Goal: Information Seeking & Learning: Learn about a topic

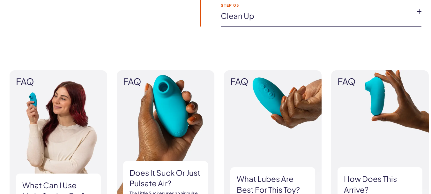
scroll to position [542, 0]
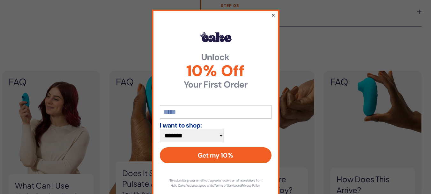
click at [271, 15] on button "×" at bounding box center [273, 15] width 4 height 8
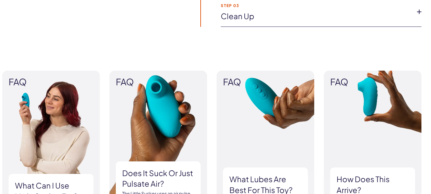
click at [53, 110] on img at bounding box center [51, 149] width 98 height 157
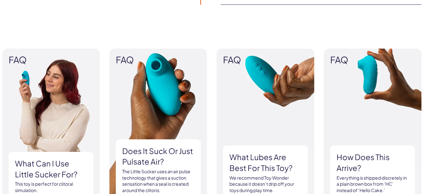
scroll to position [574, 0]
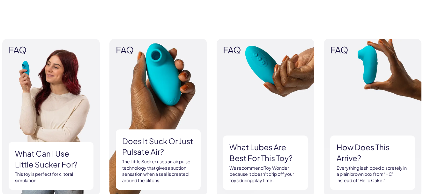
click at [28, 148] on h3 "What can i use little sucker for?" at bounding box center [51, 158] width 72 height 21
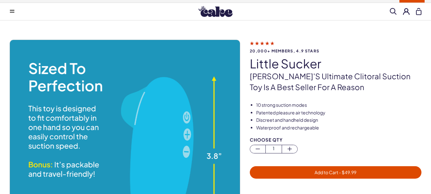
scroll to position [0, 0]
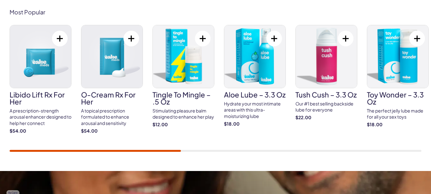
scroll to position [287, 0]
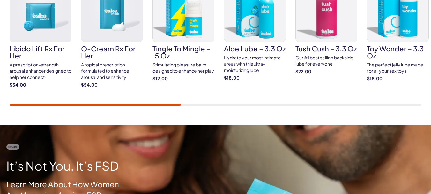
drag, startPoint x: 176, startPoint y: 97, endPoint x: 205, endPoint y: 100, distance: 29.8
click at [220, 98] on div "Most Popular Libido Lift Rx For Her A prescription-strength arousal enhancer de…" at bounding box center [215, 34] width 431 height 181
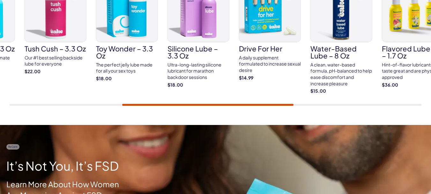
click at [291, 82] on div "Libido Lift Rx For Her A prescription-strength arousal enhancer designed to hel…" at bounding box center [216, 42] width 412 height 127
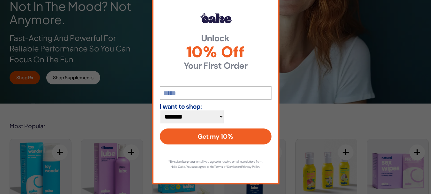
scroll to position [96, 0]
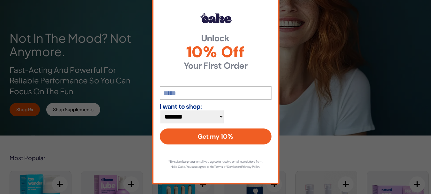
click at [295, 84] on div "**********" at bounding box center [215, 97] width 431 height 194
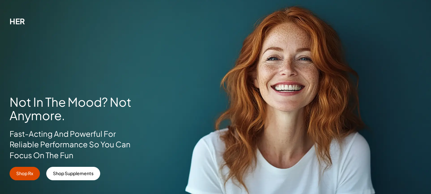
scroll to position [0, 0]
